Goal: Ask a question

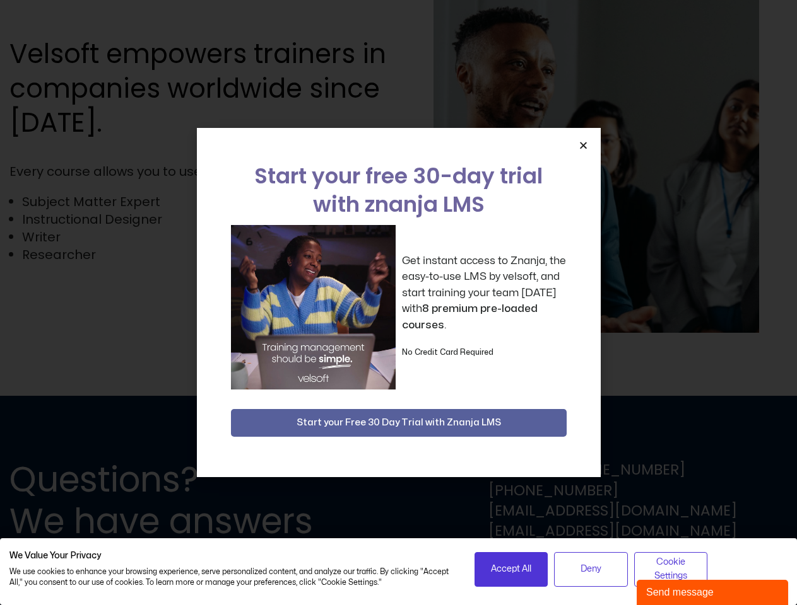
click at [398, 303] on div "Get instant access to Znanja, the easy-to-use LMS by velsoft, and start trainin…" at bounding box center [399, 307] width 336 height 165
click at [583, 145] on icon "Close" at bounding box center [582, 145] width 9 height 9
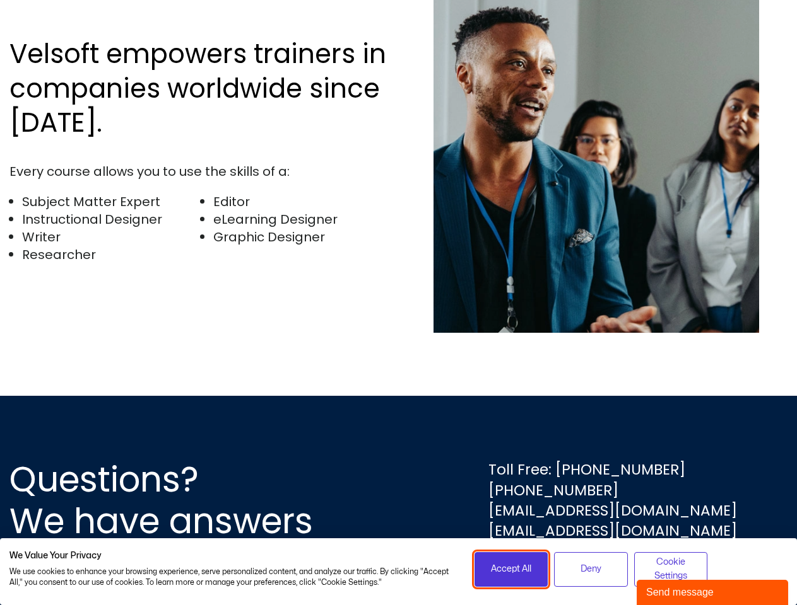
click at [511, 570] on span "Accept All" at bounding box center [511, 570] width 40 height 14
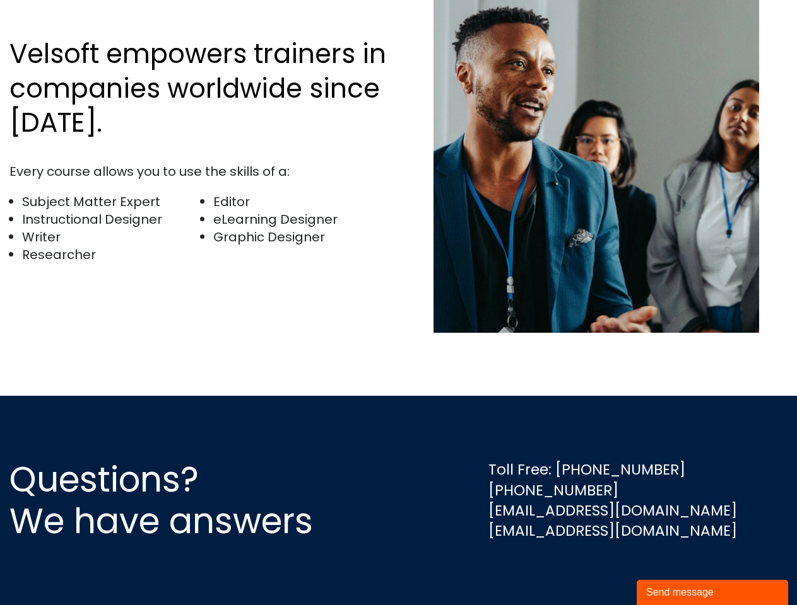
click at [590, 570] on div "Questions? We have answers Toll Free: [PHONE_NUMBER] [PHONE_NUMBER] [EMAIL_ADDR…" at bounding box center [398, 500] width 797 height 209
click at [670, 570] on div "Questions? We have answers Toll Free: [PHONE_NUMBER] [PHONE_NUMBER] [EMAIL_ADDR…" at bounding box center [398, 500] width 797 height 209
click at [712, 593] on div "Send message" at bounding box center [712, 592] width 132 height 15
